Goal: Consume media (video, audio): Consume media (video, audio)

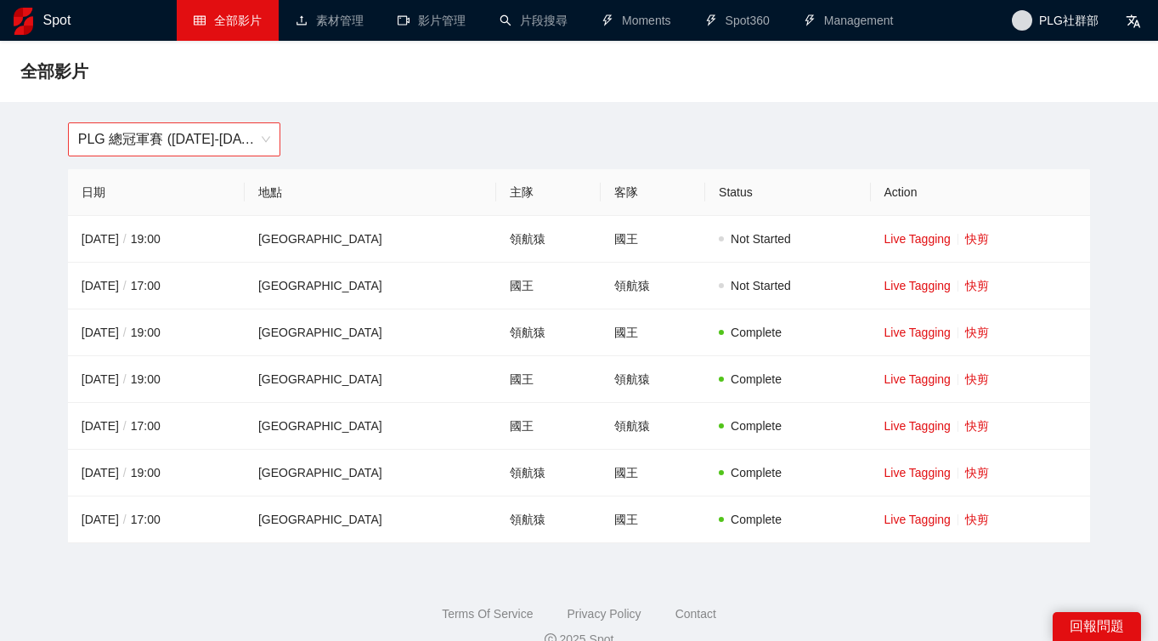
click at [249, 138] on span "PLG 總冠軍賽 ([DATE]-[DATE])" at bounding box center [174, 139] width 192 height 32
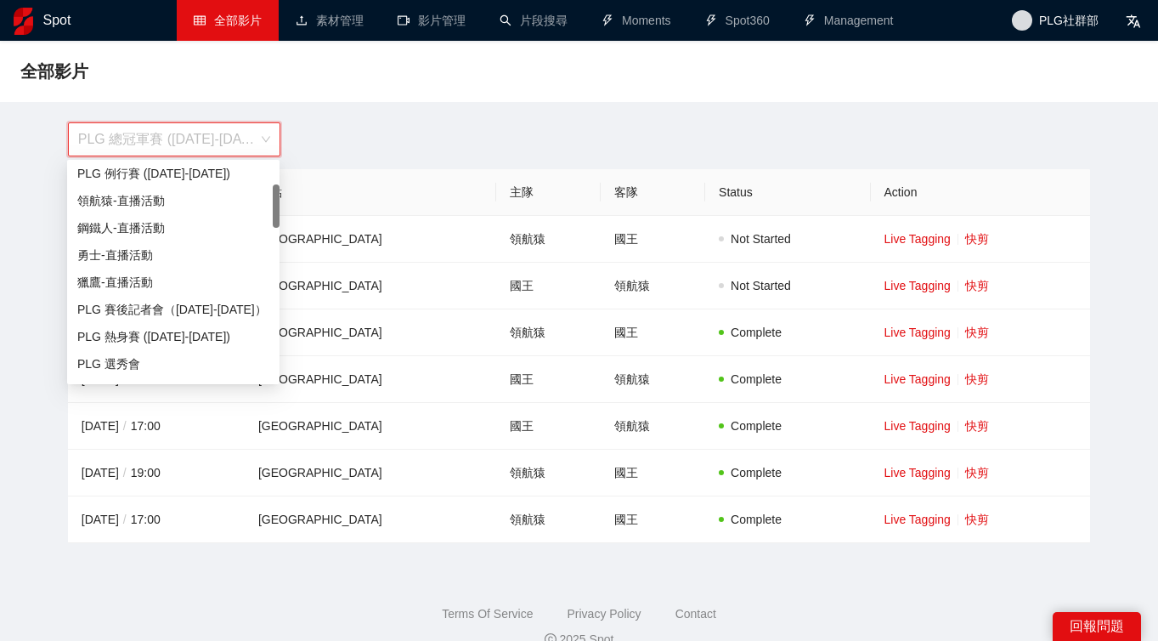
scroll to position [268, 0]
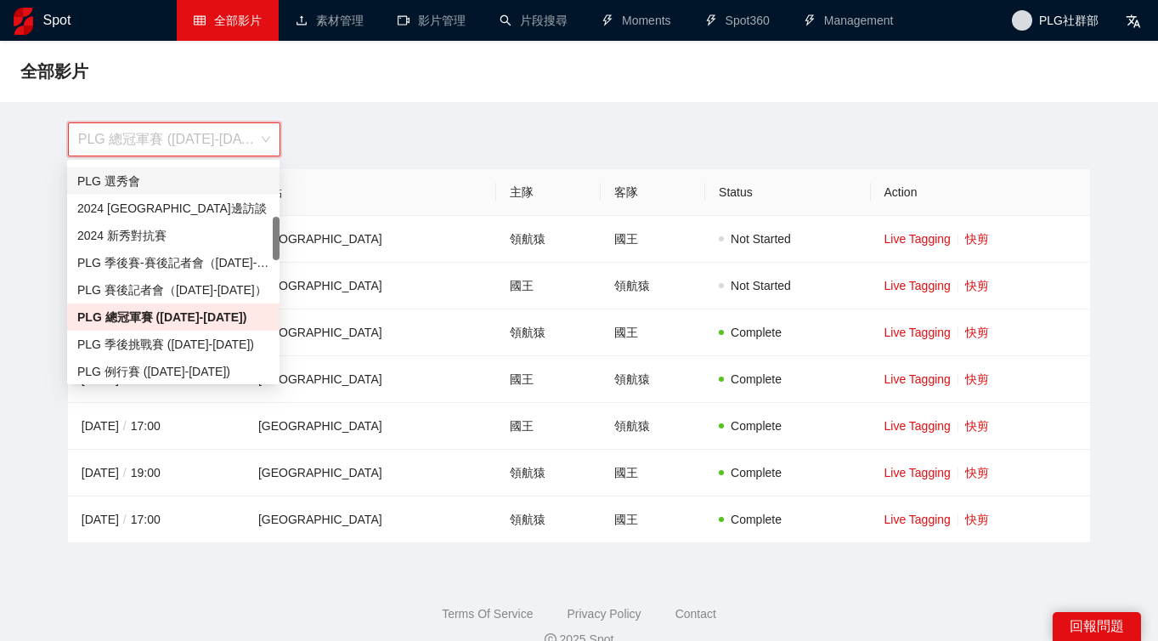
click at [182, 175] on div "PLG 選秀會" at bounding box center [173, 181] width 192 height 19
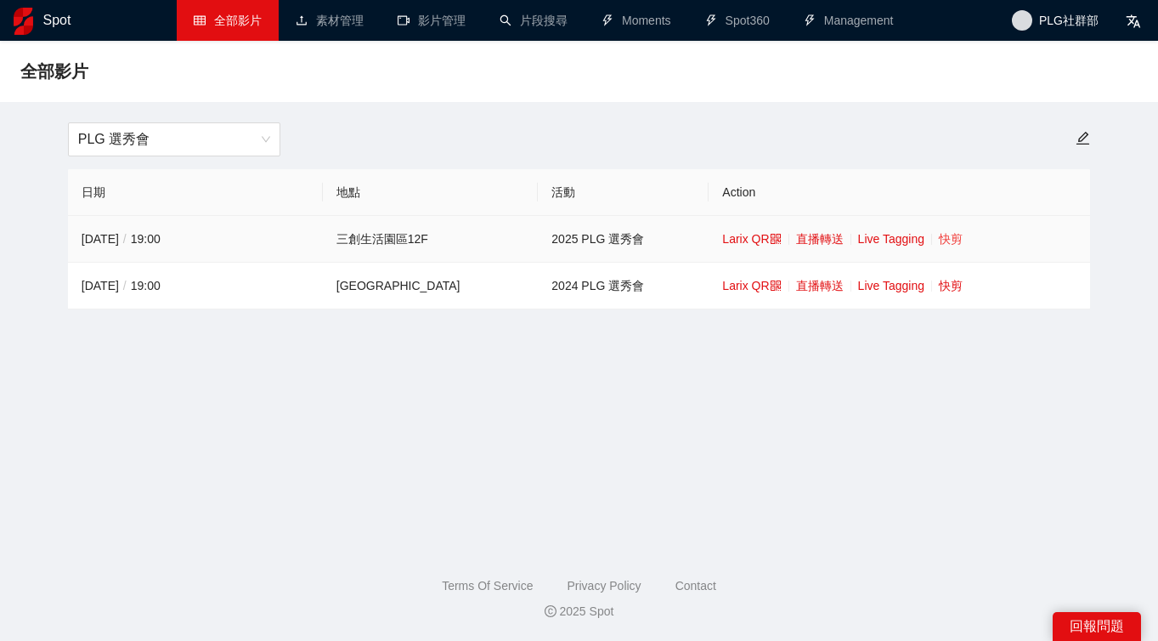
click at [939, 240] on link "快剪" at bounding box center [951, 239] width 24 height 14
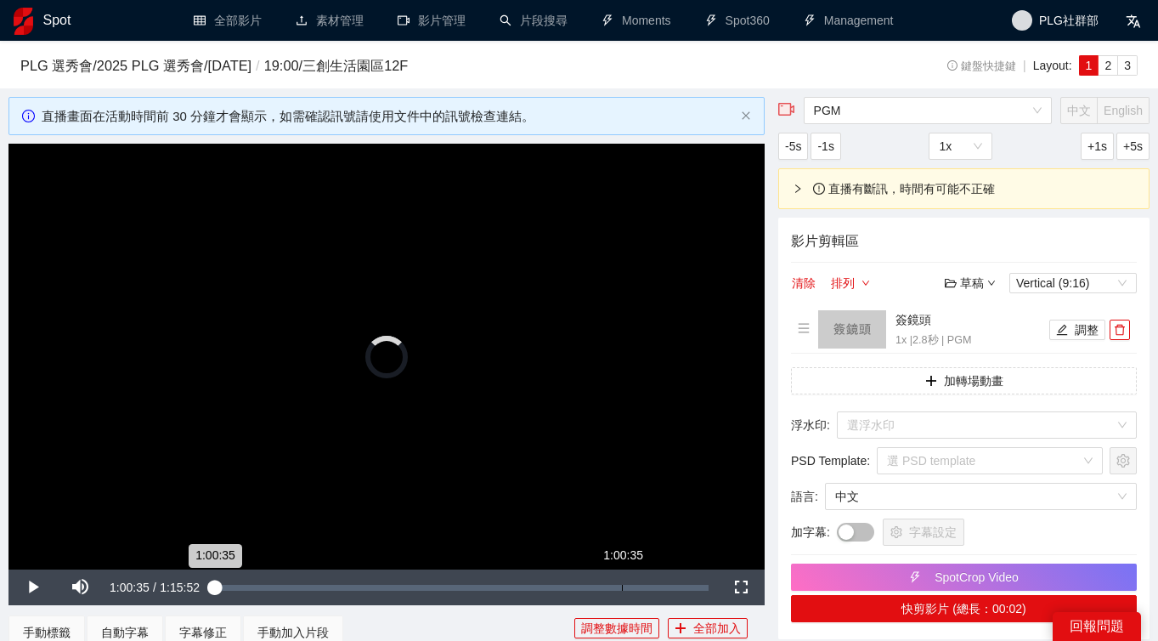
click at [605, 586] on div "Loaded : 1.06% 1:00:35 1:00:35" at bounding box center [461, 588] width 495 height 6
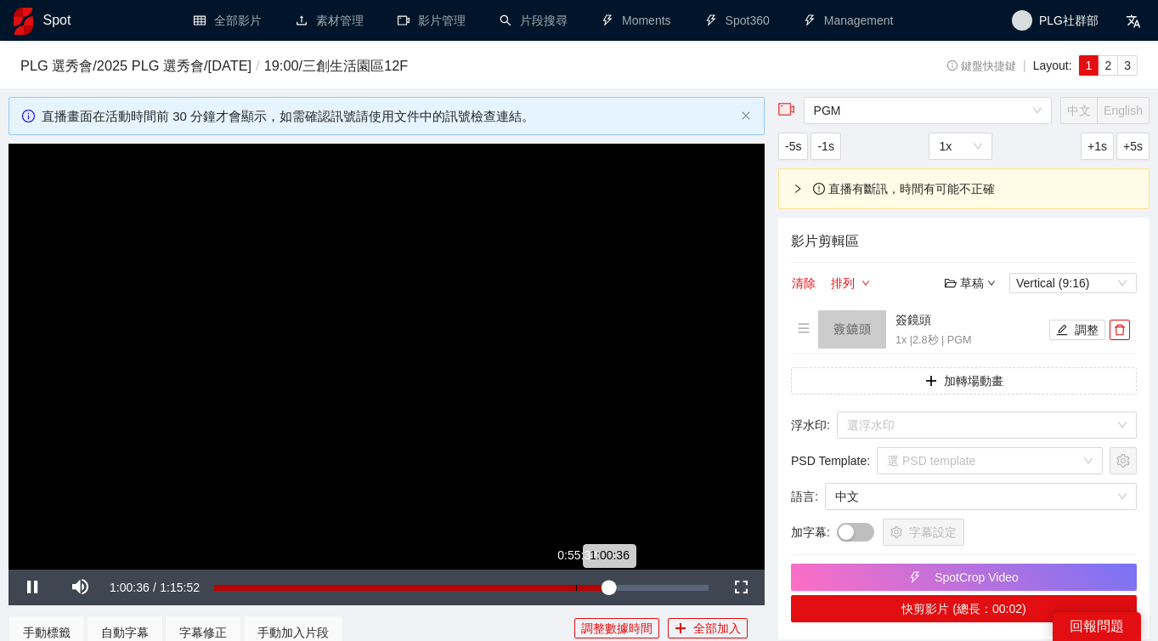
click at [575, 583] on div "Loaded : 80.13% 0:55:32 1:00:36" at bounding box center [462, 587] width 512 height 36
click at [563, 584] on div "Loaded : 74.46% 0:53:54 0:55:28" at bounding box center [456, 587] width 522 height 36
click at [563, 586] on div "0:53:55" at bounding box center [383, 588] width 359 height 6
click at [37, 587] on span "Video Player" at bounding box center [32, 587] width 48 height 0
click at [8, 569] on button "Play" at bounding box center [32, 587] width 48 height 36
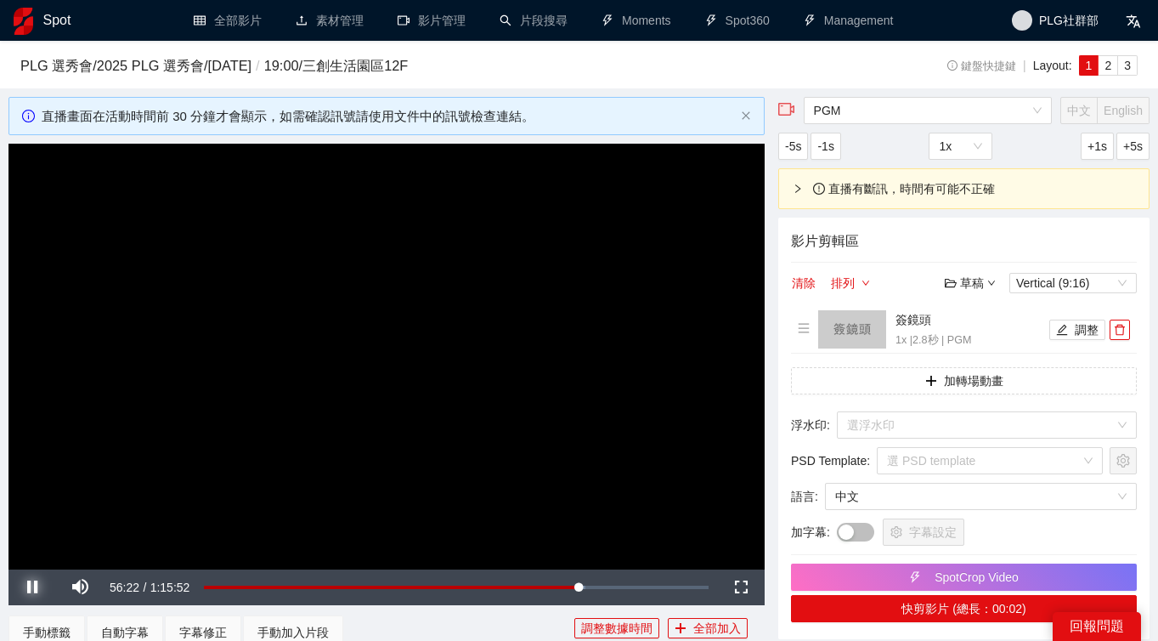
click at [8, 569] on button "Pause" at bounding box center [32, 587] width 48 height 36
